Goal: Information Seeking & Learning: Learn about a topic

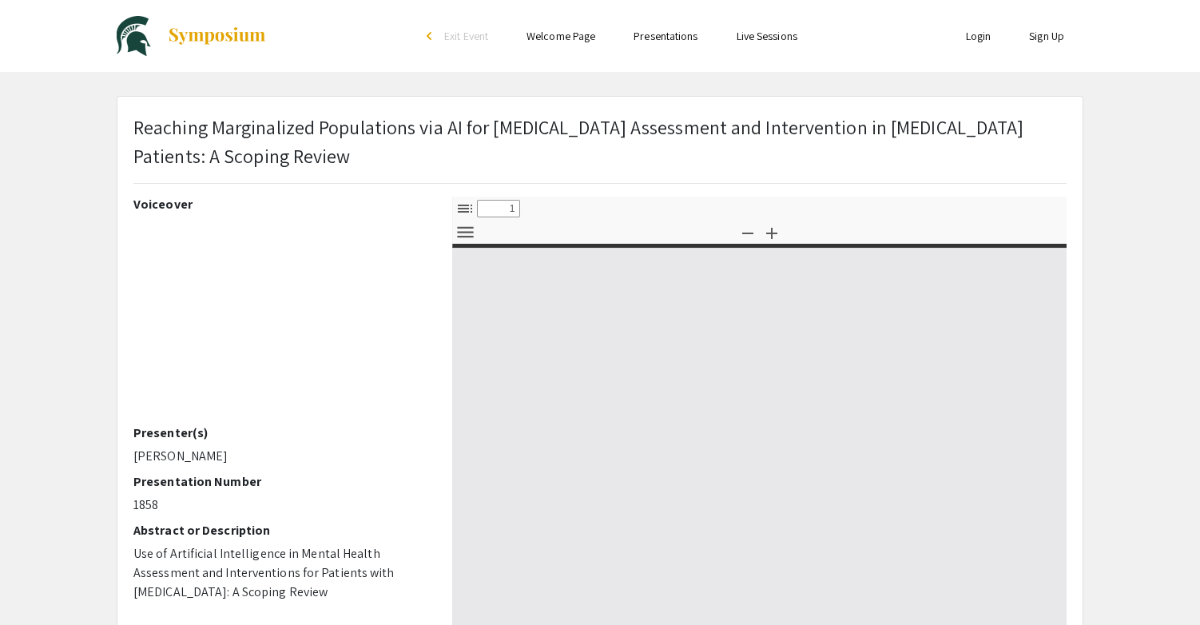
select select "custom"
click at [605, 360] on div at bounding box center [759, 489] width 615 height 534
type input "0"
select select "custom"
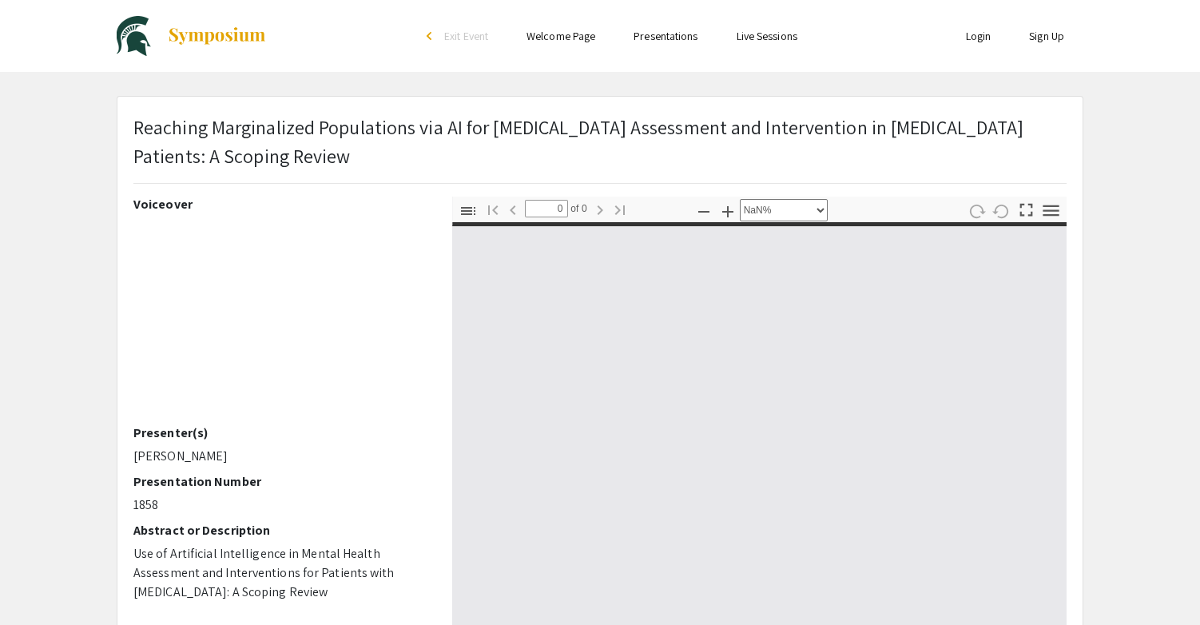
click at [605, 360] on div at bounding box center [759, 489] width 615 height 534
type input "1"
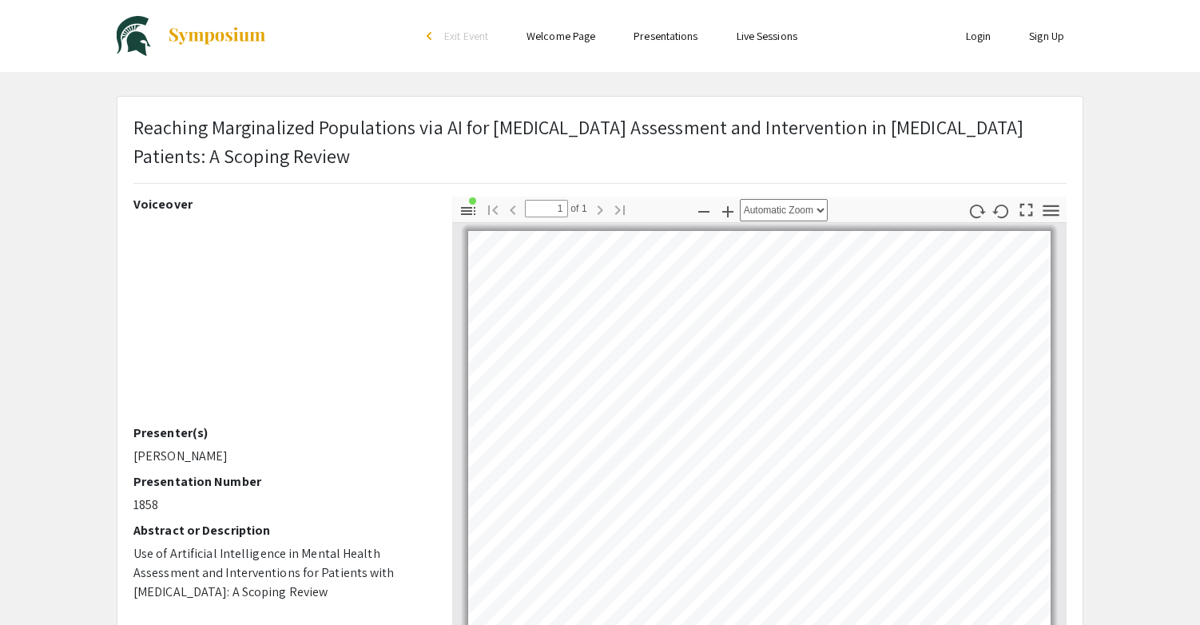
click at [1090, 259] on div "Reaching Marginalized Populations via AI for [MEDICAL_DATA] Assessment and Inte…" at bounding box center [600, 514] width 991 height 837
click at [1046, 204] on icon "button" at bounding box center [1052, 211] width 22 height 22
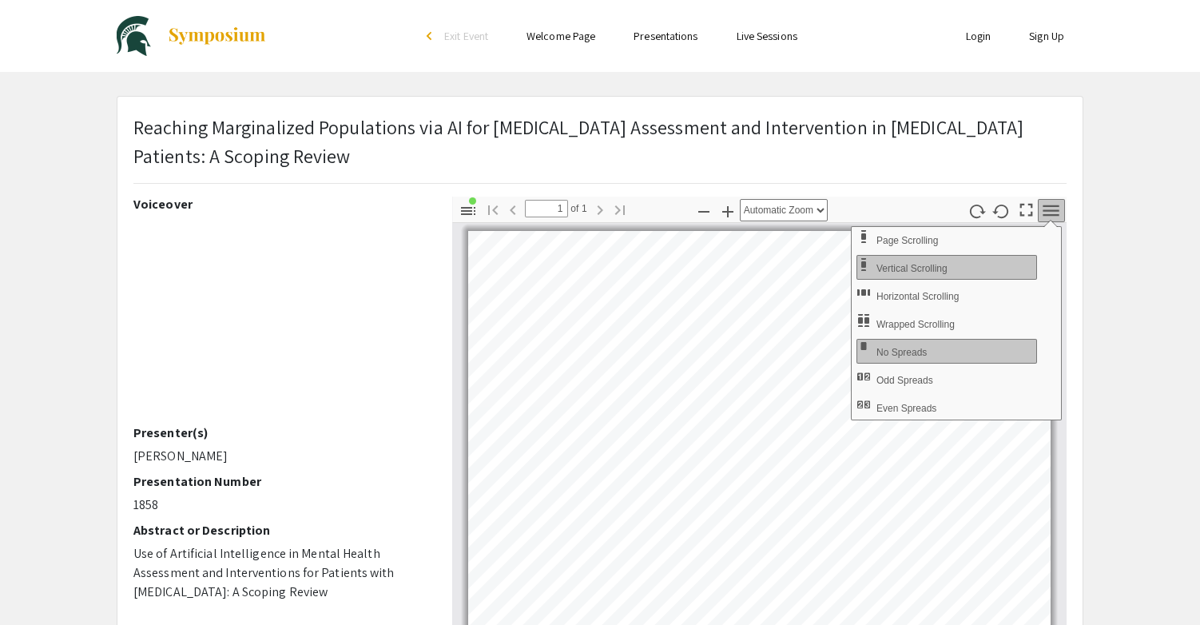
click at [1046, 204] on icon "button" at bounding box center [1052, 211] width 22 height 22
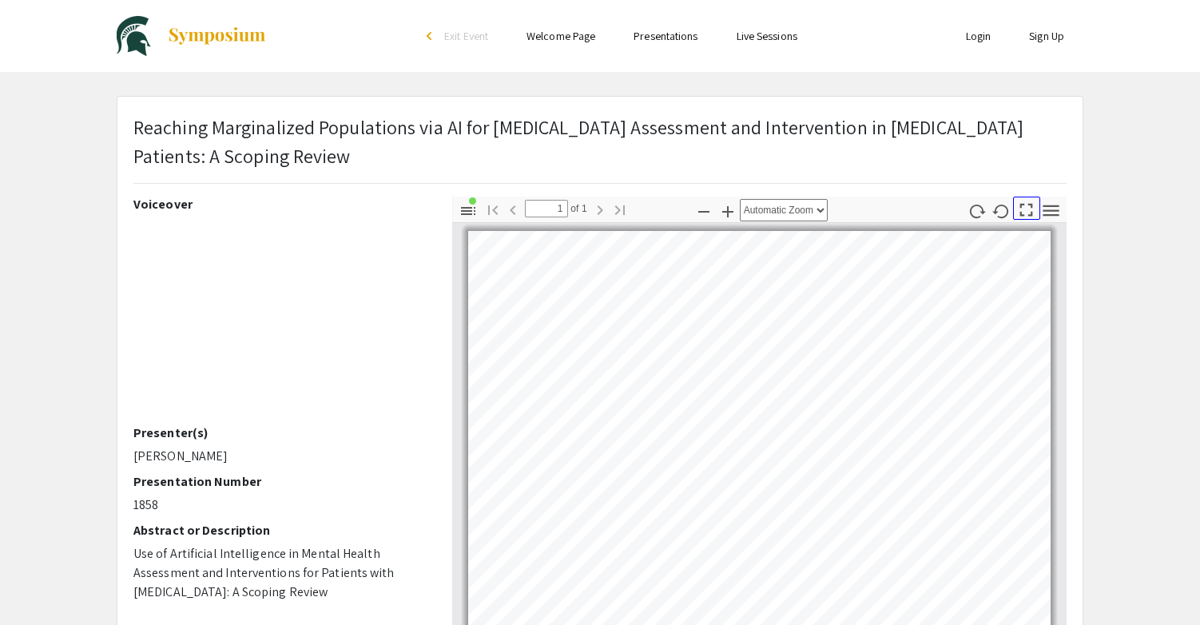
click at [1025, 207] on icon "button" at bounding box center [1027, 210] width 22 height 22
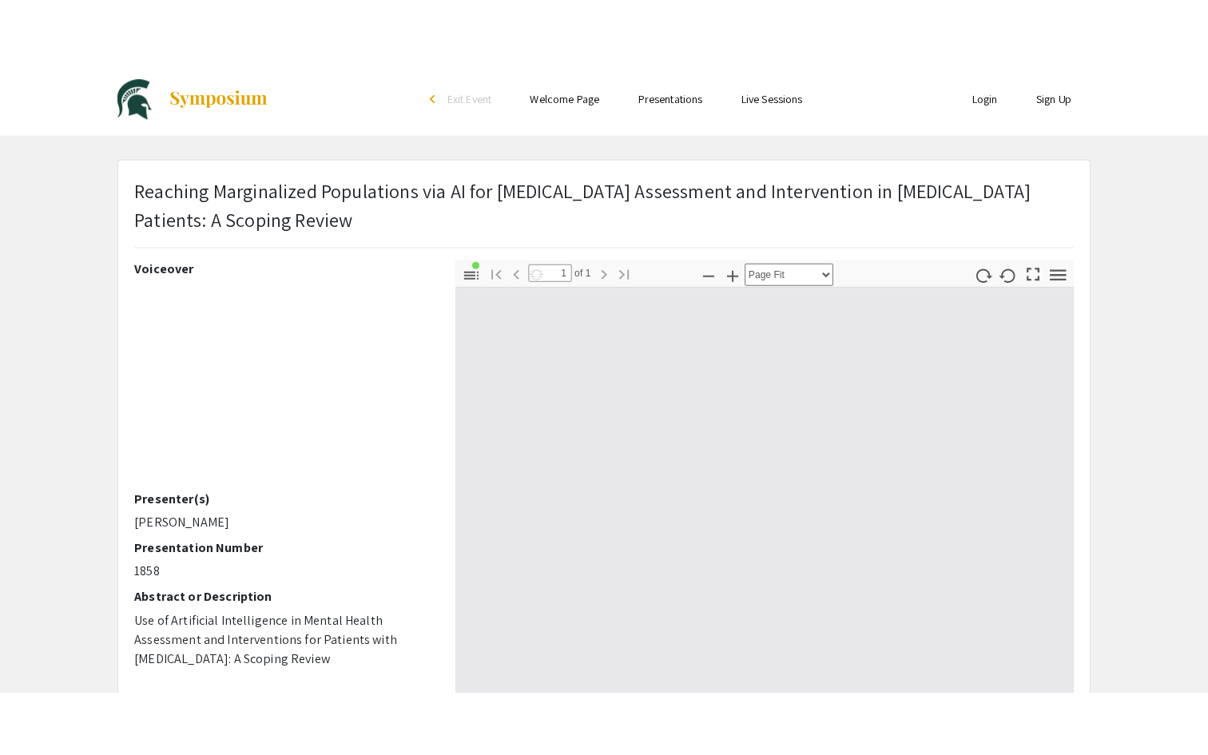
scroll to position [754, 0]
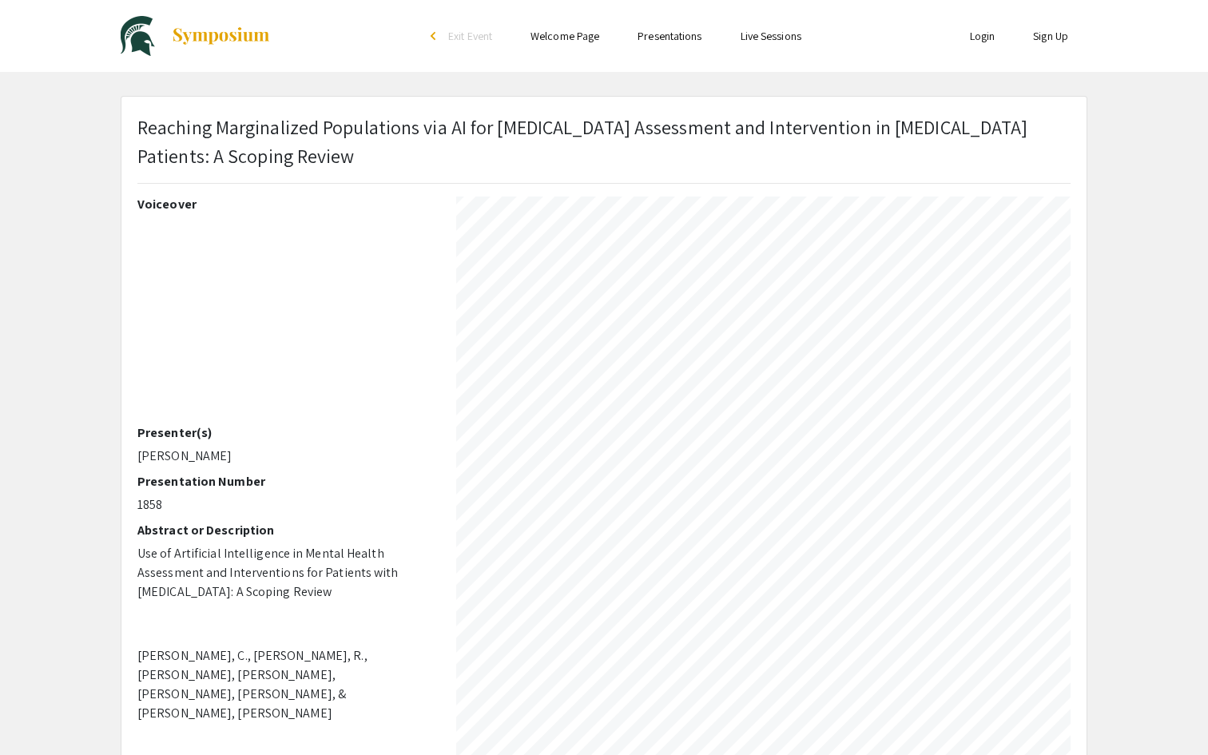
select select "page-width"
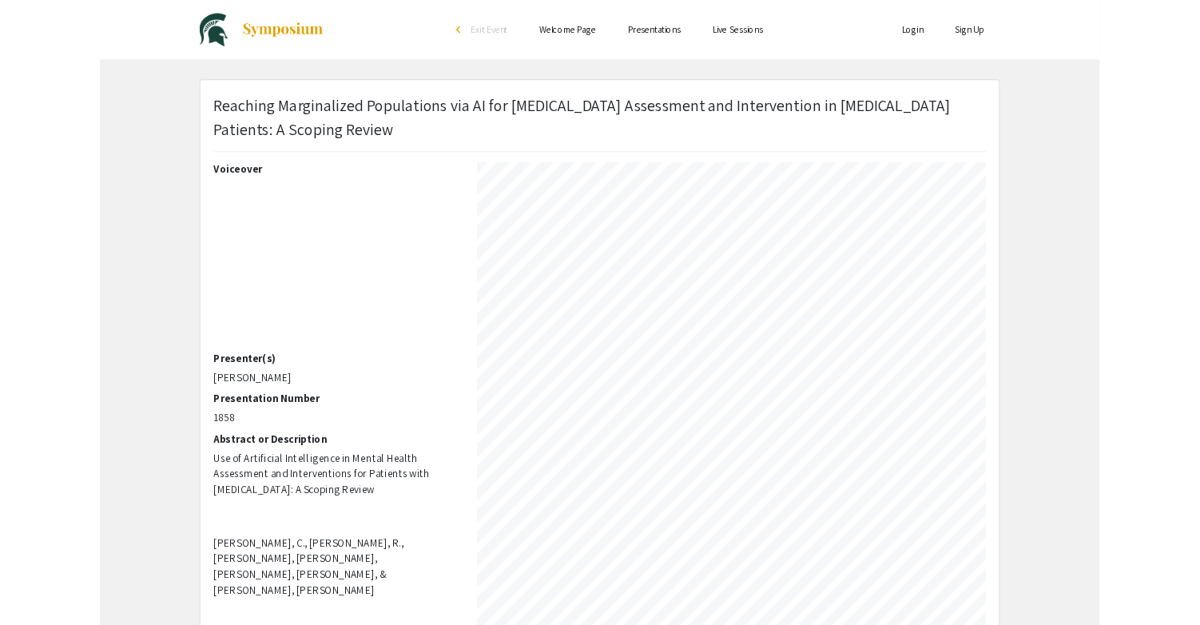
scroll to position [624, 0]
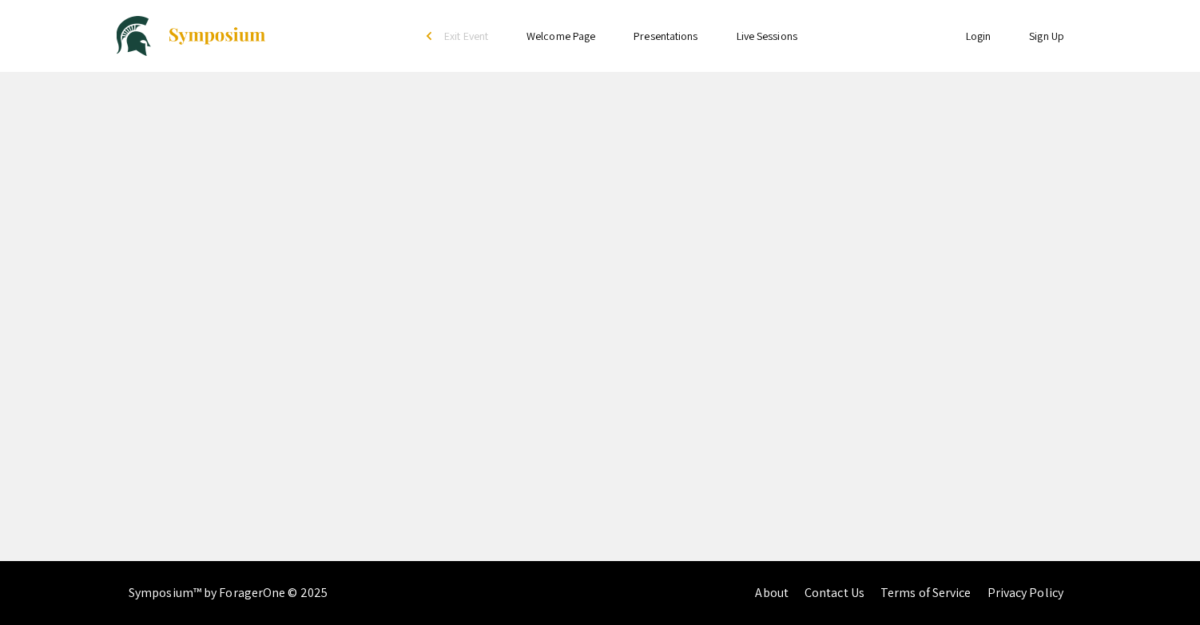
select select "custom"
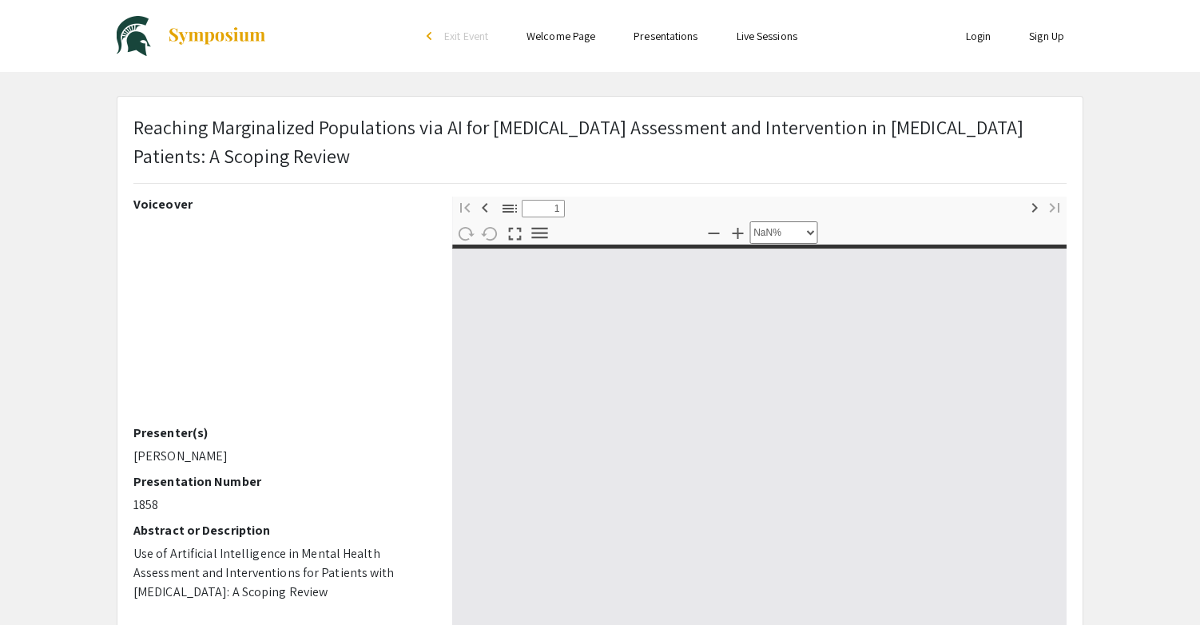
type input "0"
select select "custom"
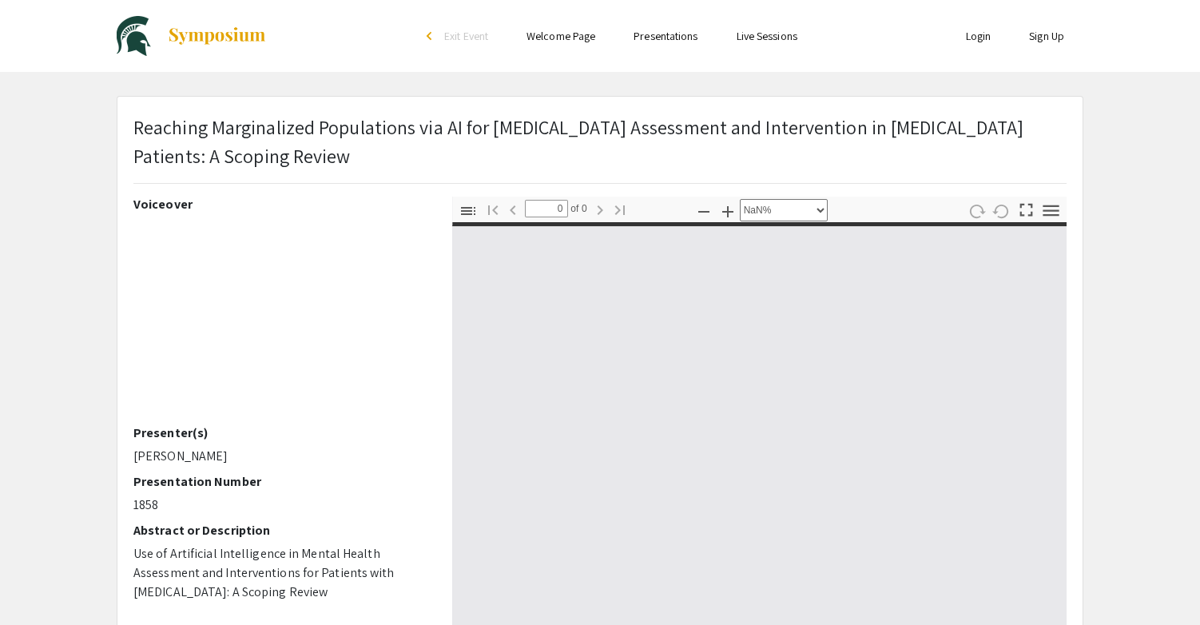
click at [38, 483] on app-presentation "Reaching Marginalized Populations via AI for Depression Assessment and Interven…" at bounding box center [600, 514] width 1200 height 837
type input "1"
select select "page-width"
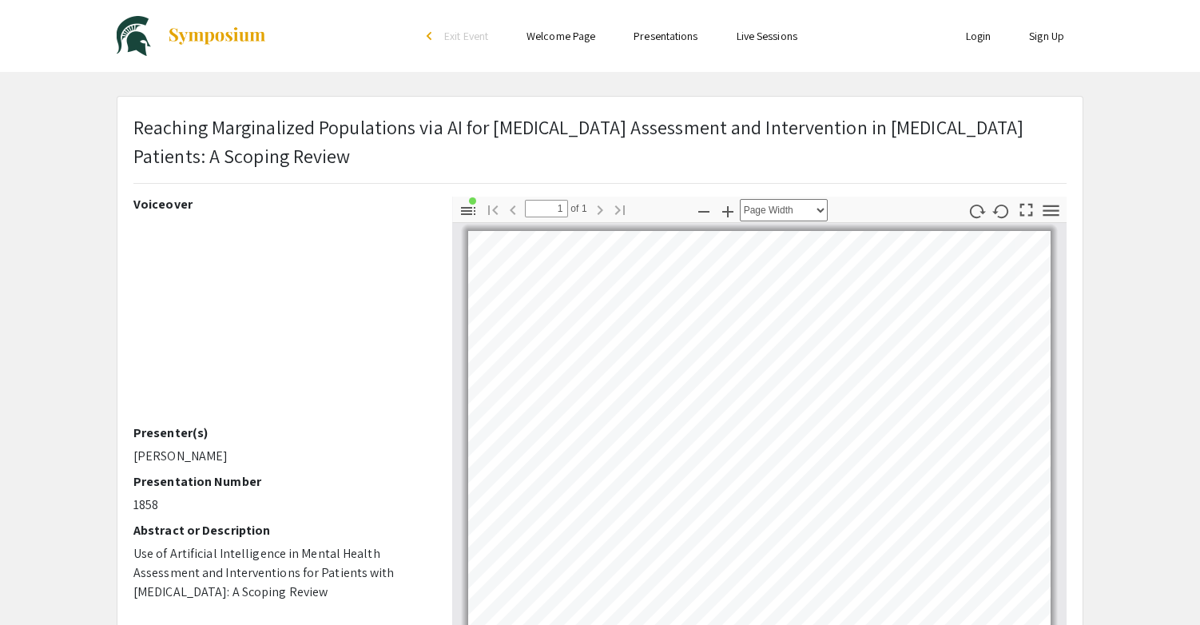
click at [38, 483] on app-presentation "Reaching Marginalized Populations via AI for [MEDICAL_DATA] Assessment and Inte…" at bounding box center [600, 514] width 1200 height 837
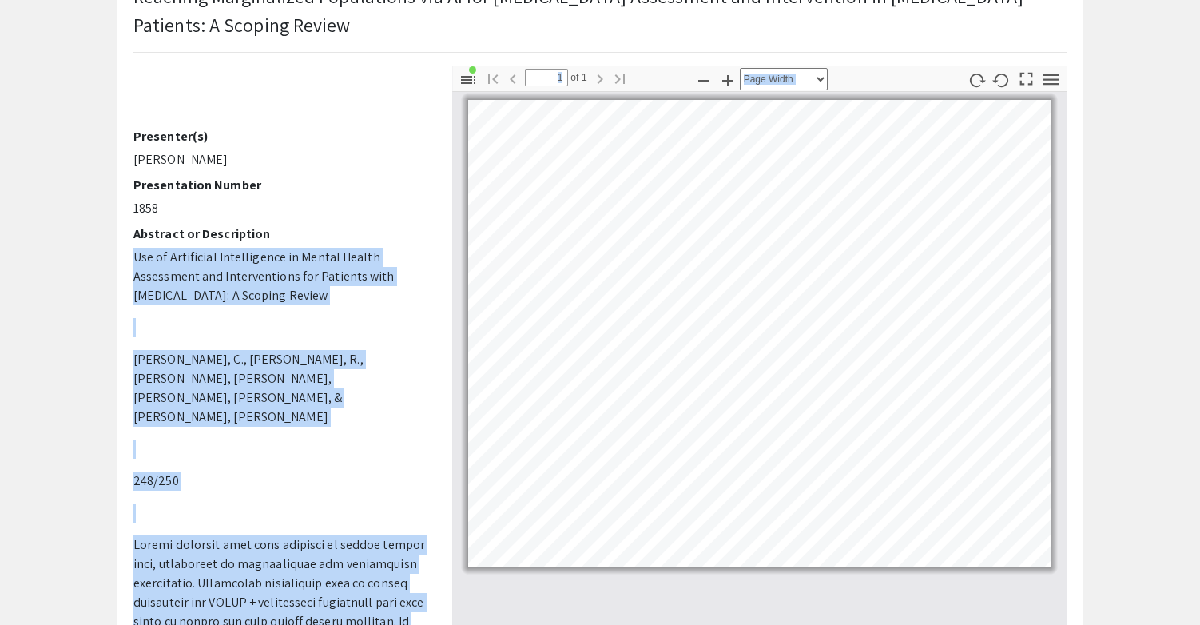
scroll to position [347, 0]
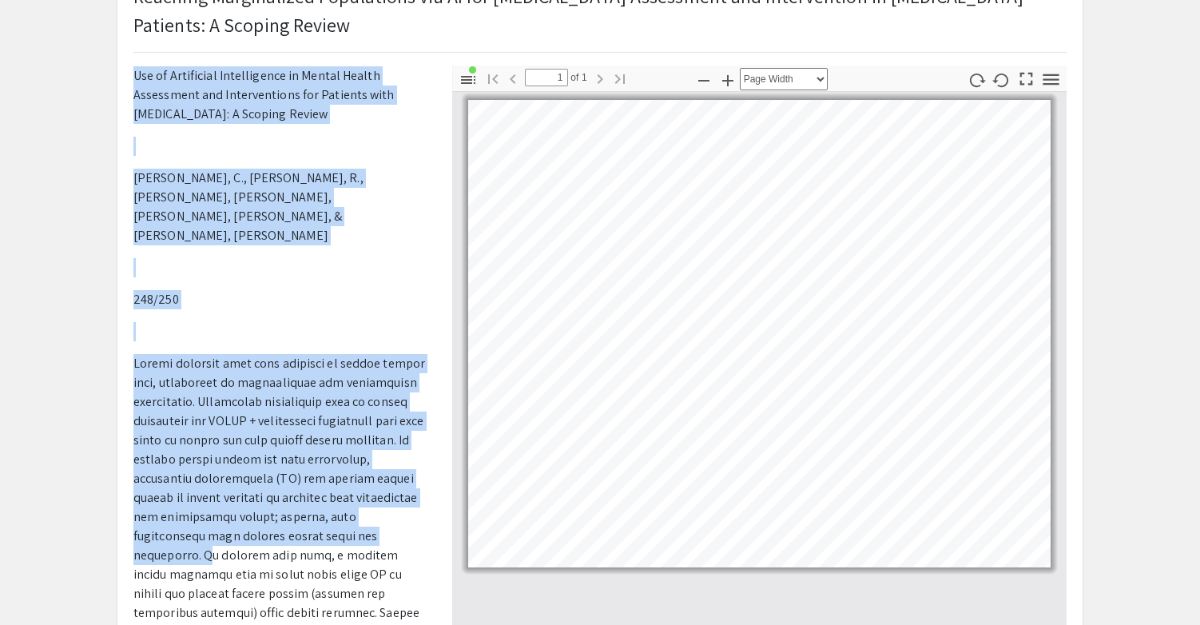
drag, startPoint x: 183, startPoint y: 535, endPoint x: 201, endPoint y: 521, distance: 23.3
click at [201, 521] on div "Voiceover Presenter(s) Christine O'Donnell Presentation Number 1858 Abstract or…" at bounding box center [280, 345] width 295 height 559
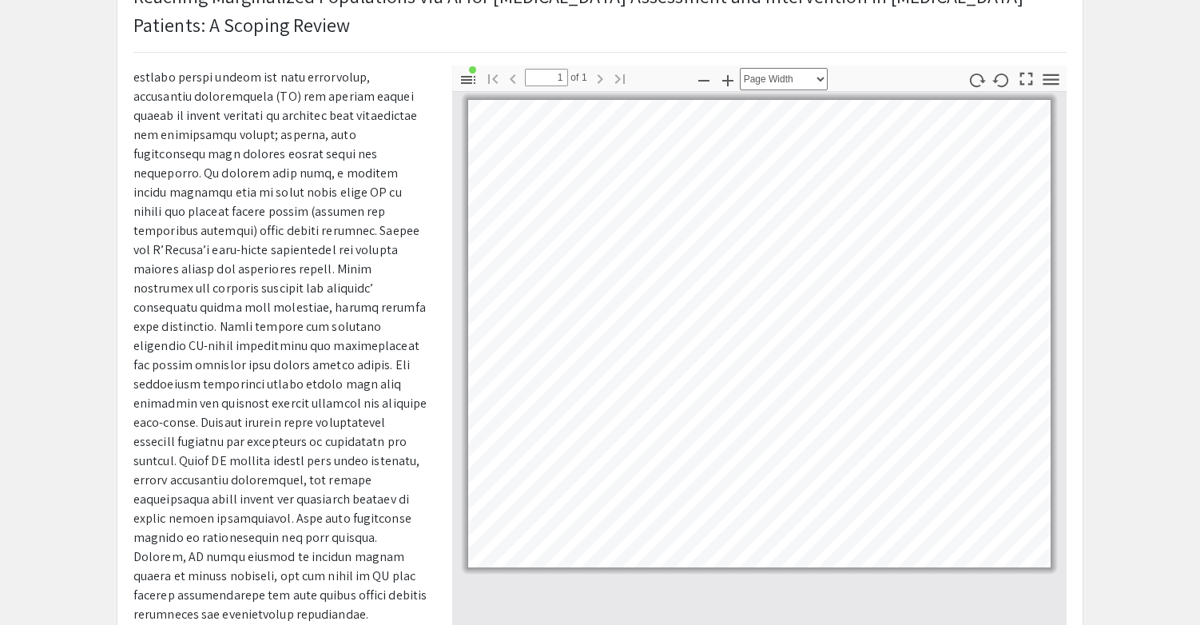
scroll to position [805, 0]
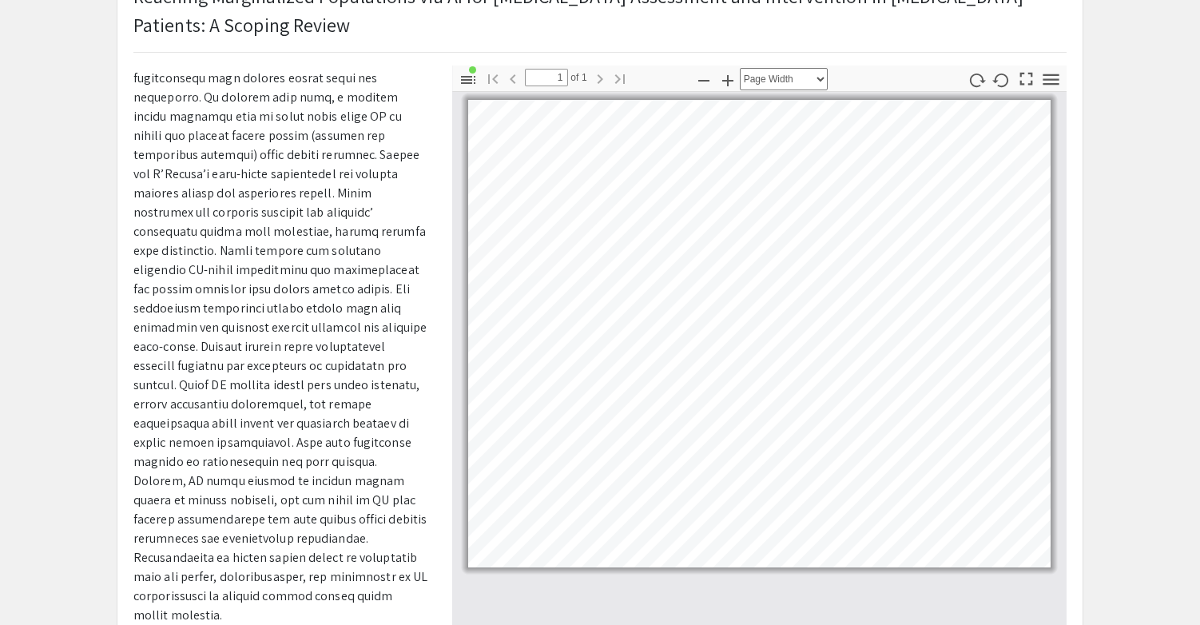
click at [54, 516] on app-presentation "Reaching Marginalized Populations via AI for [MEDICAL_DATA] Assessment and Inte…" at bounding box center [600, 383] width 1200 height 837
click at [1091, 181] on div "Reaching Marginalized Populations via AI for [MEDICAL_DATA] Assessment and Inte…" at bounding box center [600, 383] width 991 height 837
